Goal: Check status: Check status

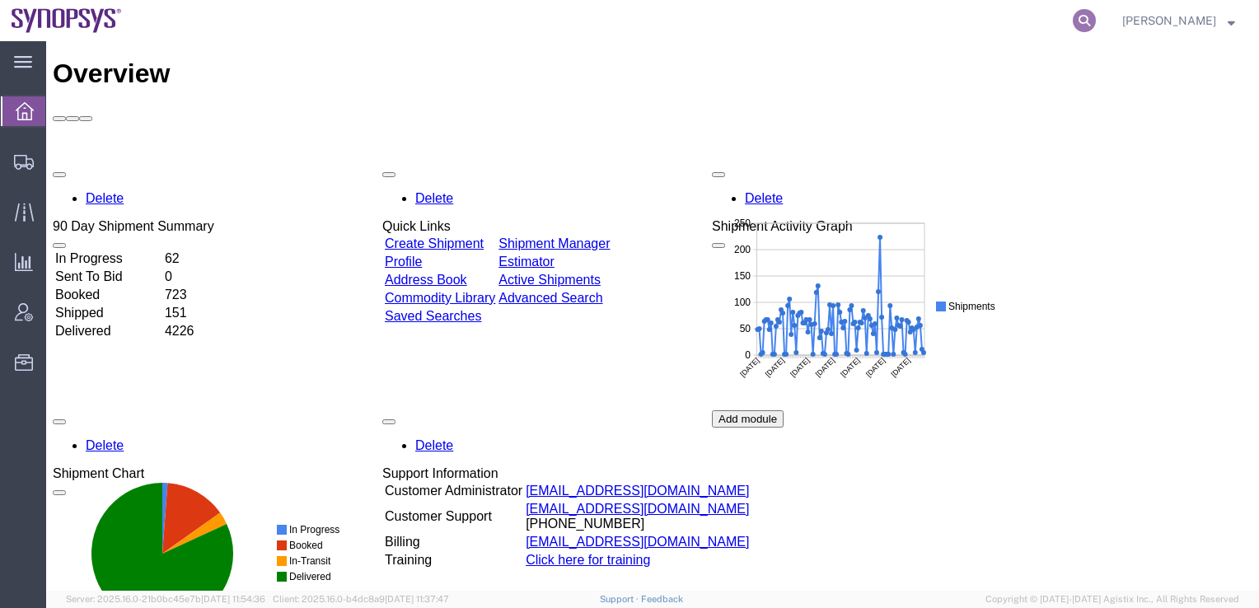
click at [1096, 15] on icon at bounding box center [1084, 20] width 23 height 23
paste input "56439350"
type input "56439350"
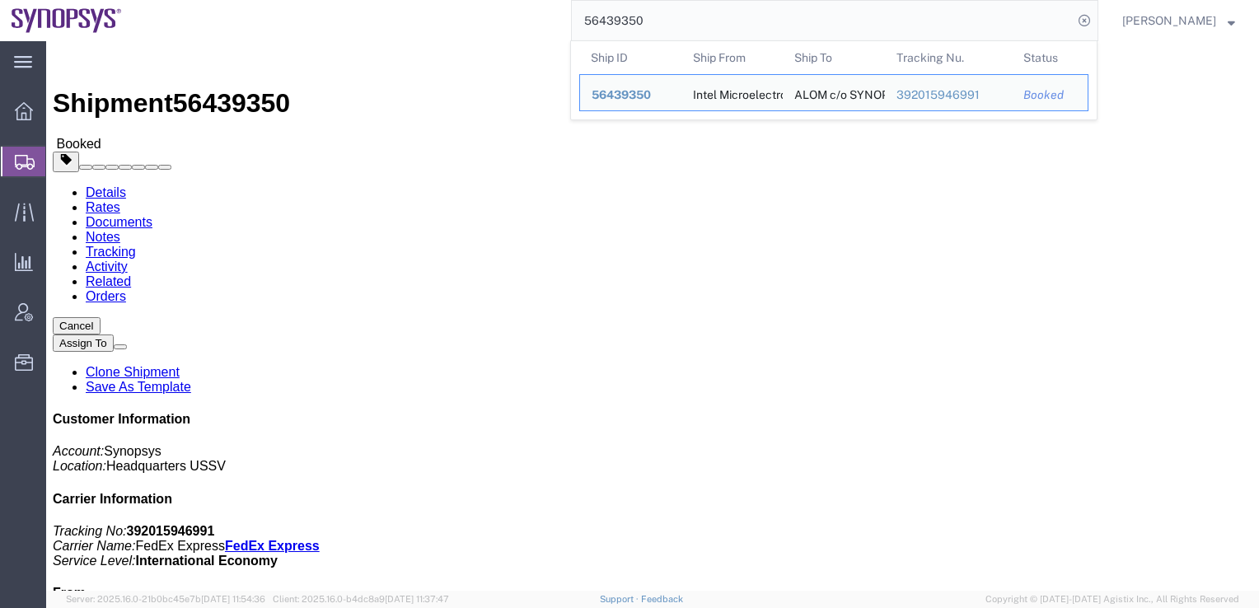
click div "Ship From Intel Microelectronics (Tan, [PERSON_NAME]) Intel Plot 6 & Lot 15834,…"
